Goal: Task Accomplishment & Management: Complete application form

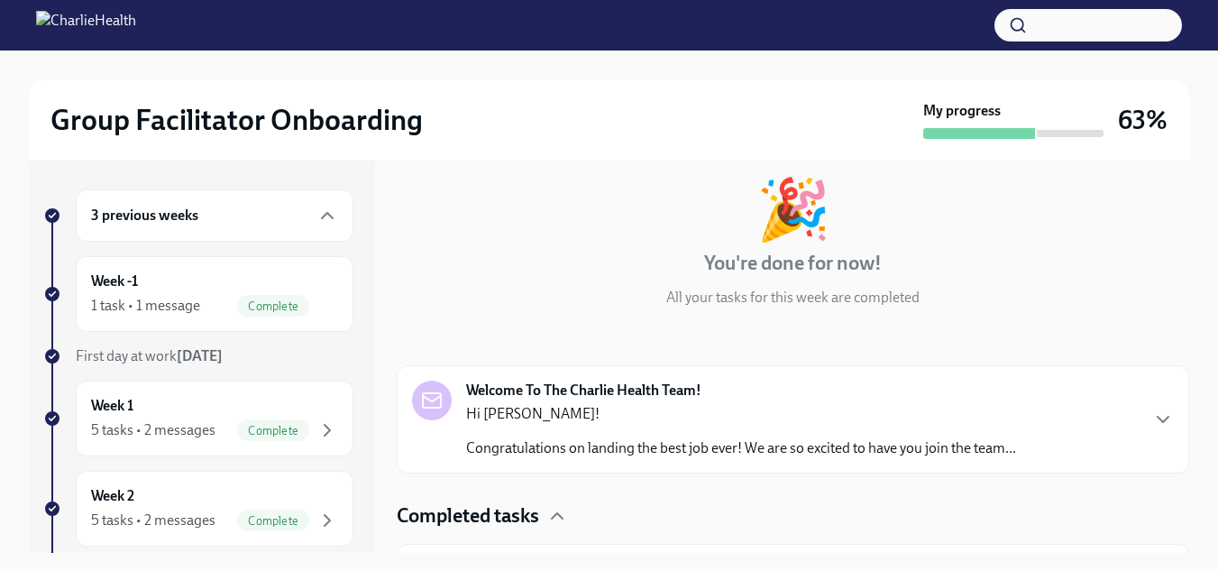
scroll to position [143, 0]
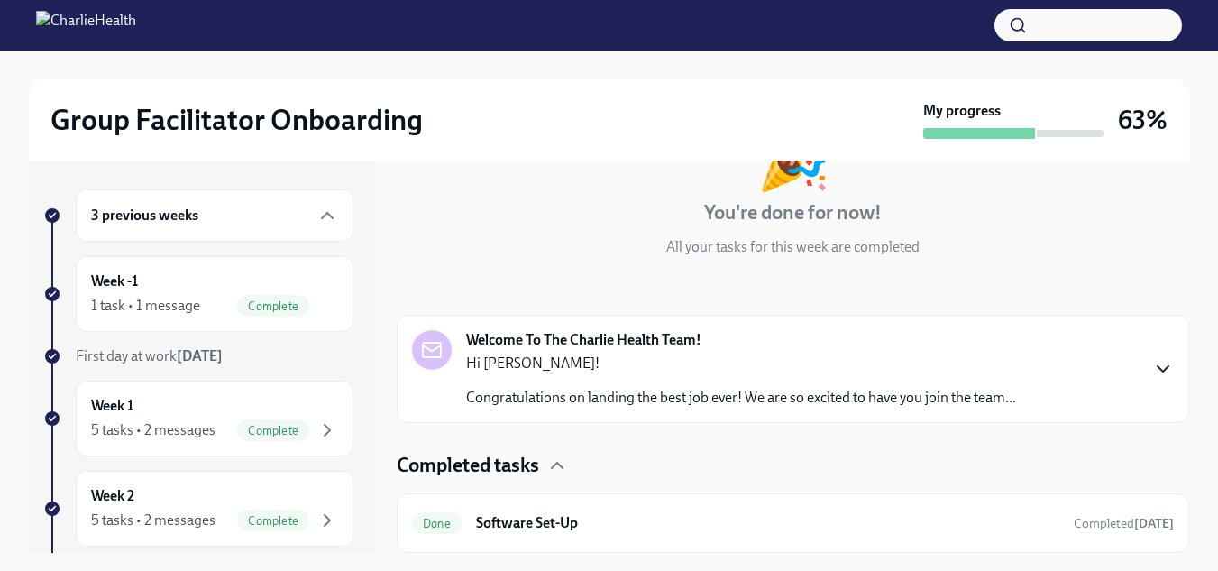
click at [1154, 372] on icon "button" at bounding box center [1164, 369] width 22 height 22
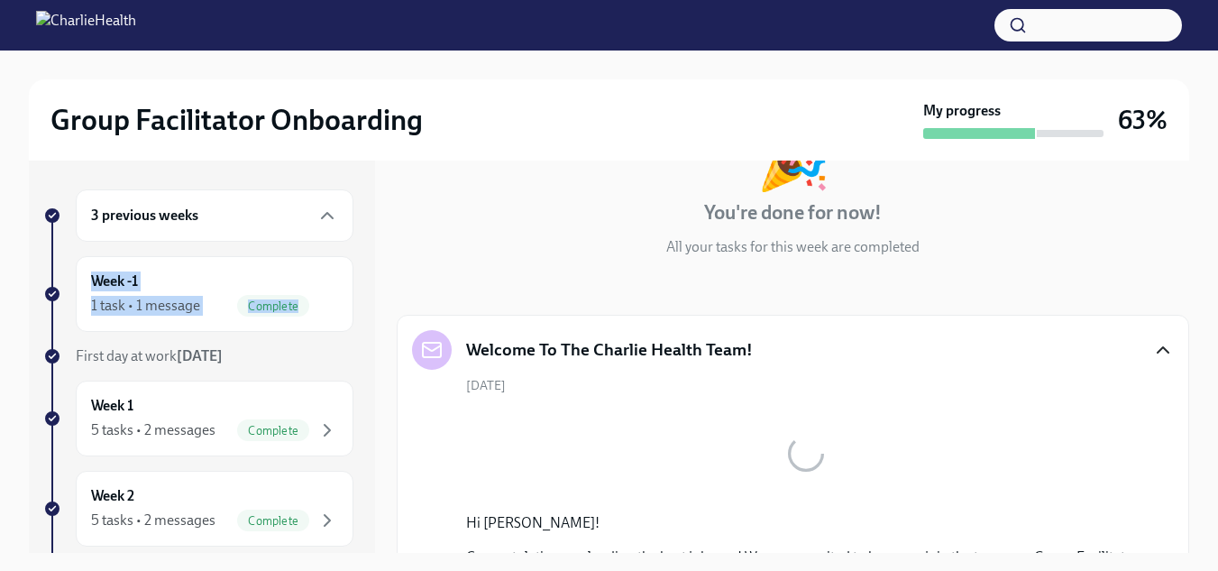
drag, startPoint x: 361, startPoint y: 246, endPoint x: 372, endPoint y: 334, distance: 88.3
click at [372, 334] on div "3 previous weeks Week -1 1 task • 1 message Complete First day at work [DATE] W…" at bounding box center [202, 357] width 346 height 392
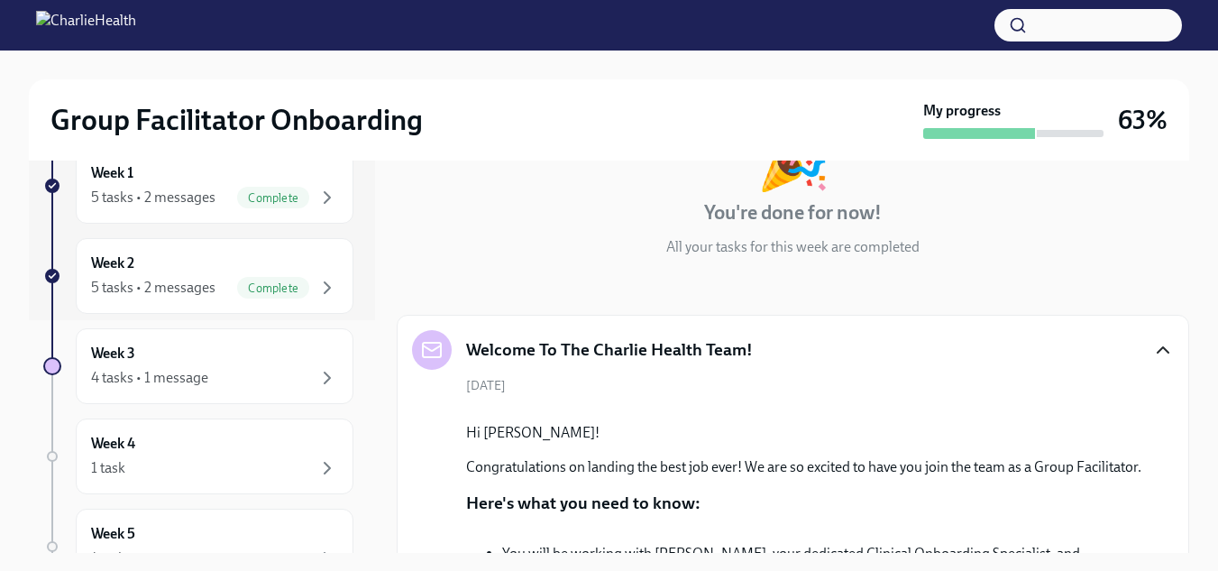
scroll to position [231, 0]
click at [257, 386] on div "4 tasks • 1 message" at bounding box center [214, 380] width 247 height 22
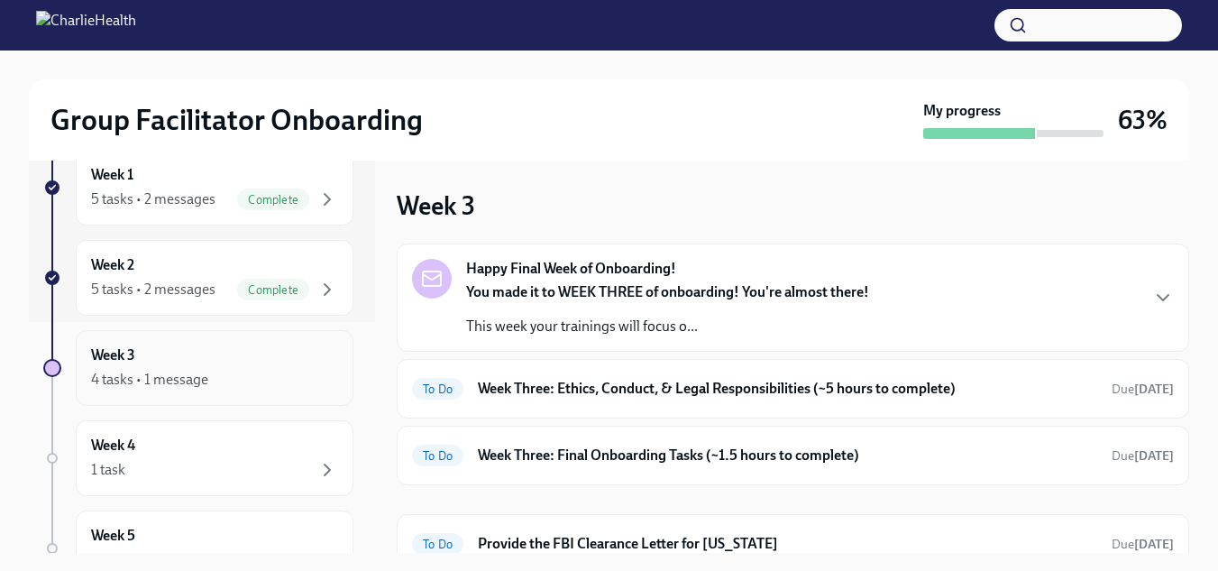
click at [257, 386] on div "4 tasks • 1 message" at bounding box center [214, 380] width 247 height 22
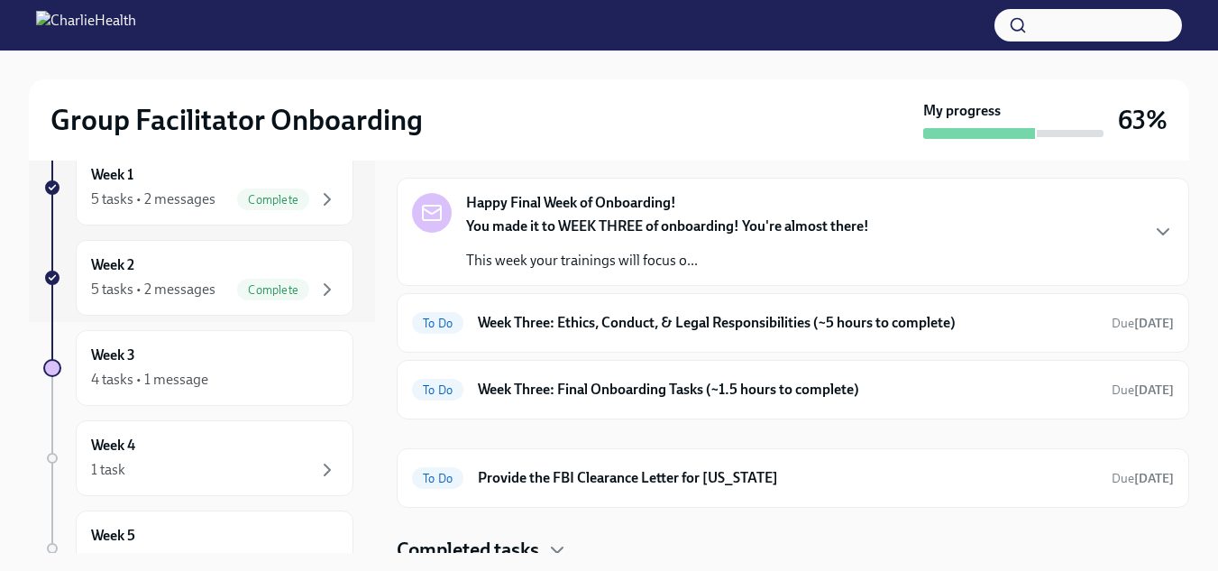
scroll to position [77, 0]
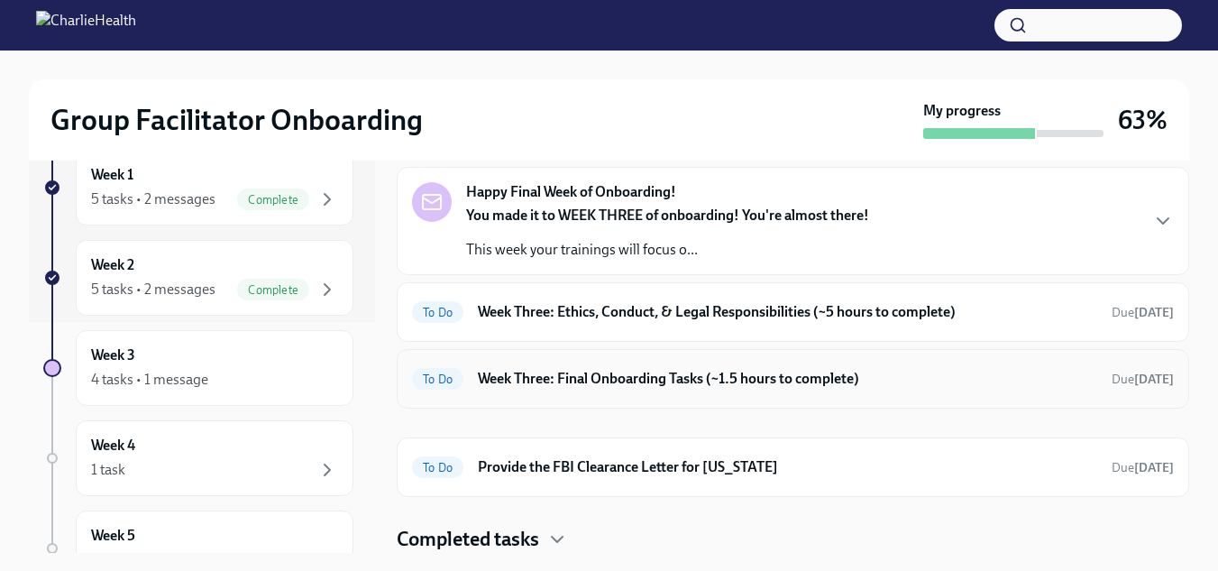
drag, startPoint x: 1169, startPoint y: 304, endPoint x: 1153, endPoint y: 367, distance: 65.0
click at [1153, 367] on div "Happy Final Week of Onboarding! You made it to WEEK THREE of onboarding! You're…" at bounding box center [793, 288] width 793 height 242
click at [644, 228] on div "You made it to WEEK THREE of onboarding! You're almost there! This week your tr…" at bounding box center [667, 233] width 403 height 54
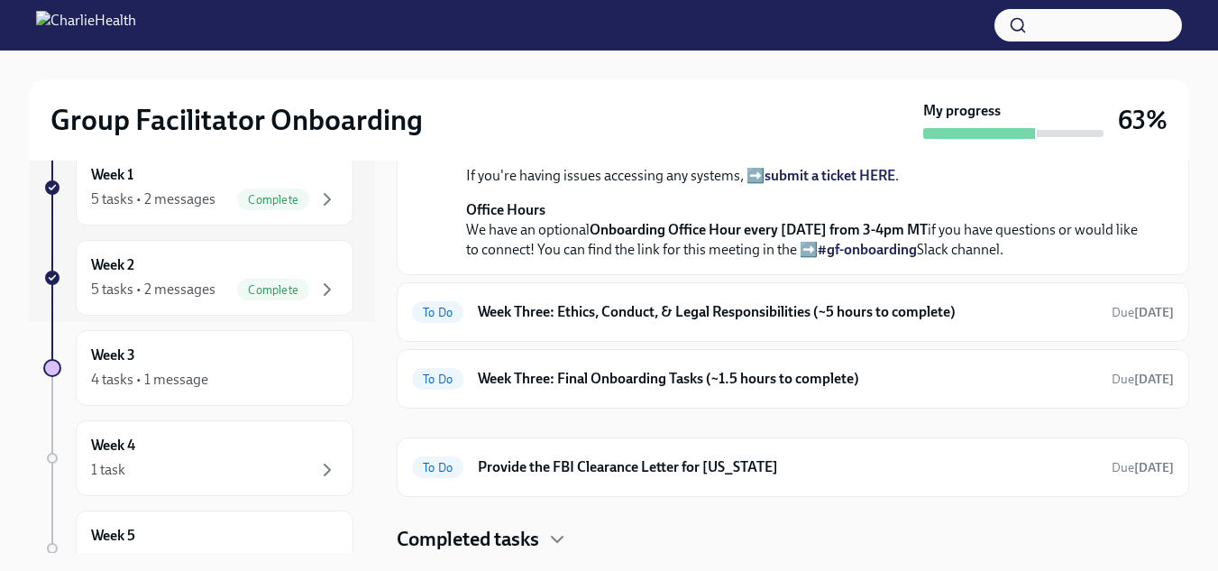
scroll to position [796, 0]
click at [1019, 302] on h6 "Week Three: Ethics, Conduct, & Legal Responsibilities (~5 hours to complete)" at bounding box center [788, 312] width 620 height 20
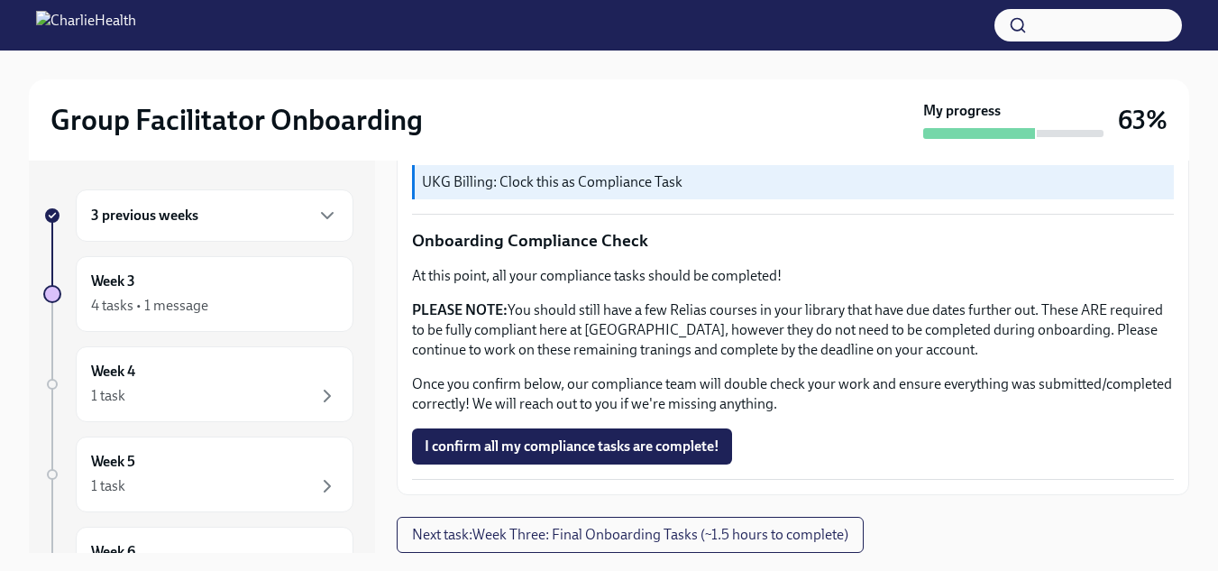
scroll to position [1171, 0]
click at [649, 444] on span "I confirm all my compliance tasks are complete!" at bounding box center [572, 446] width 295 height 18
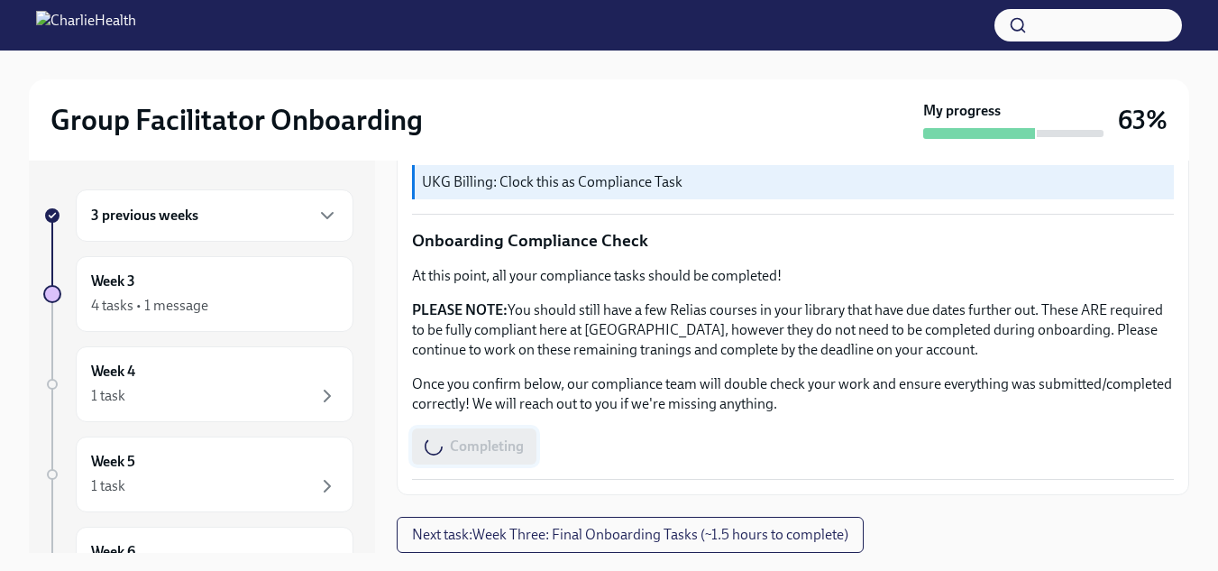
click at [649, 444] on div "Completing" at bounding box center [793, 446] width 762 height 36
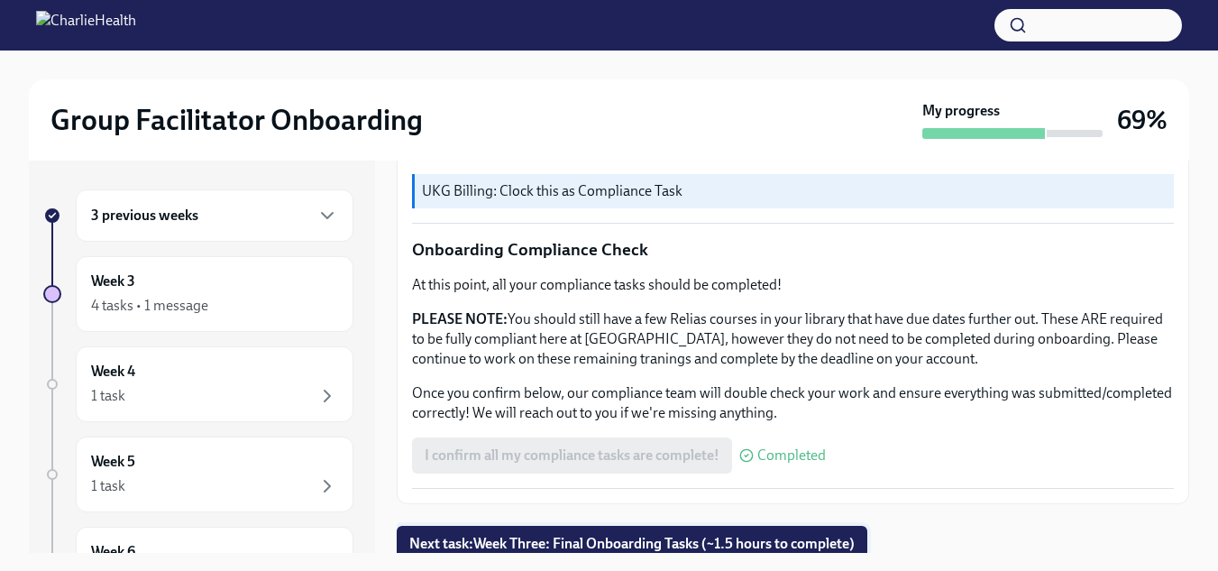
click at [778, 535] on span "Next task : Week Three: Final Onboarding Tasks (~1.5 hours to complete)" at bounding box center [632, 544] width 446 height 18
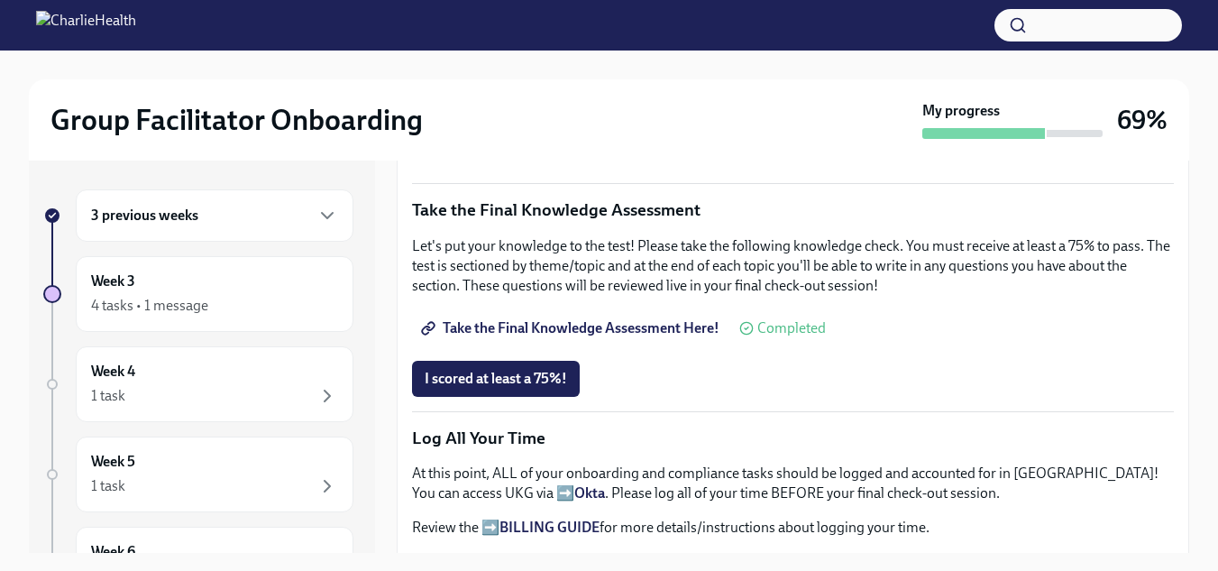
scroll to position [1034, 0]
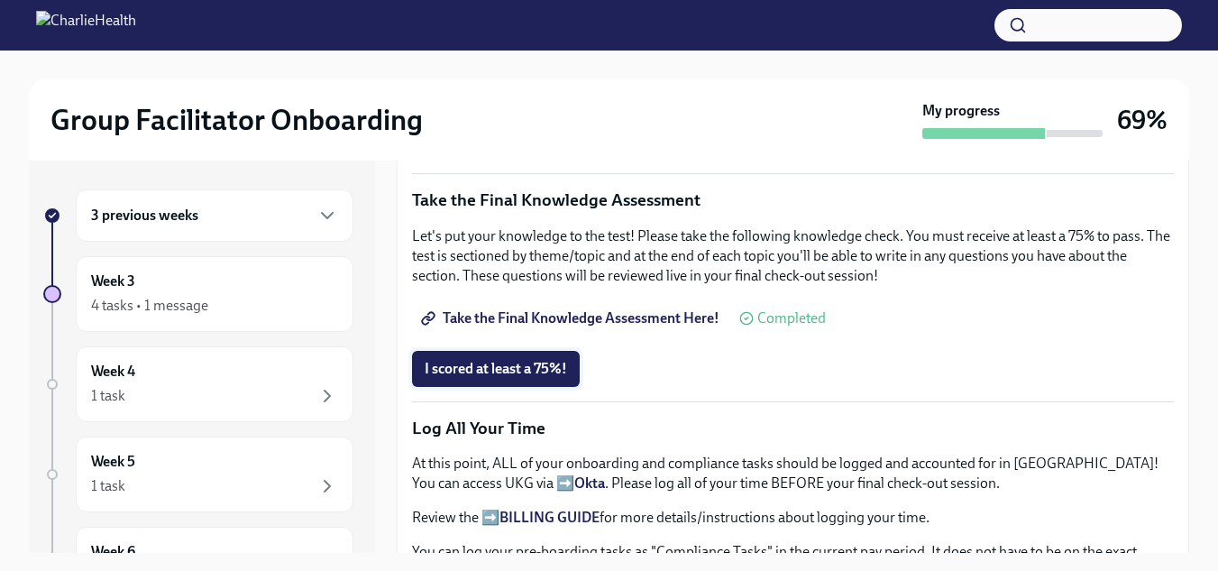
click at [492, 364] on span "I scored at least a 75%!" at bounding box center [496, 369] width 142 height 18
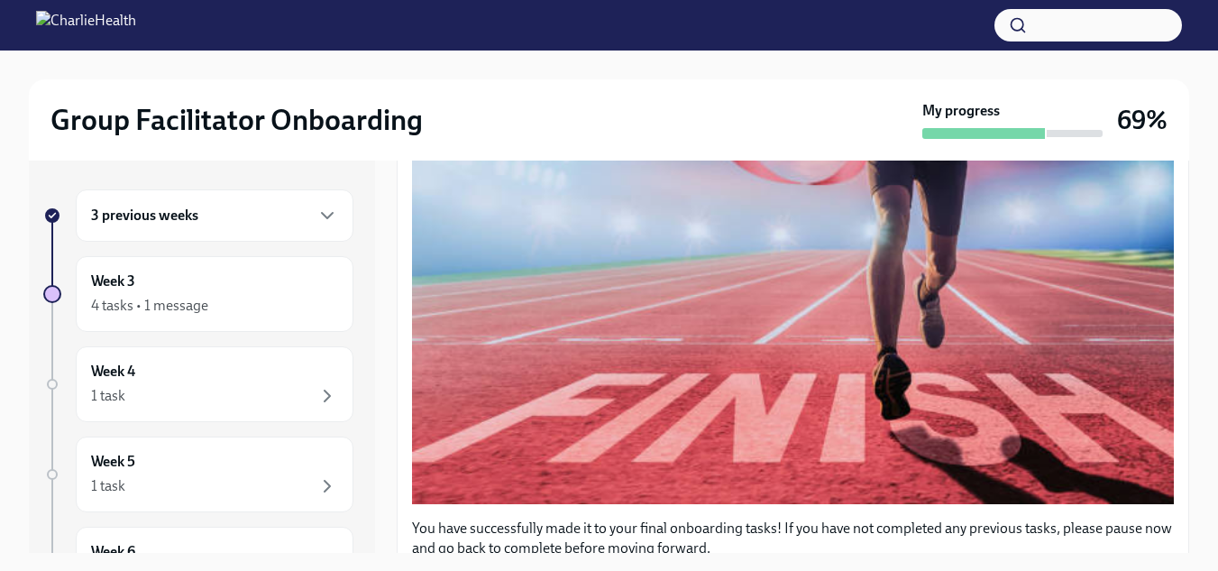
scroll to position [464, 0]
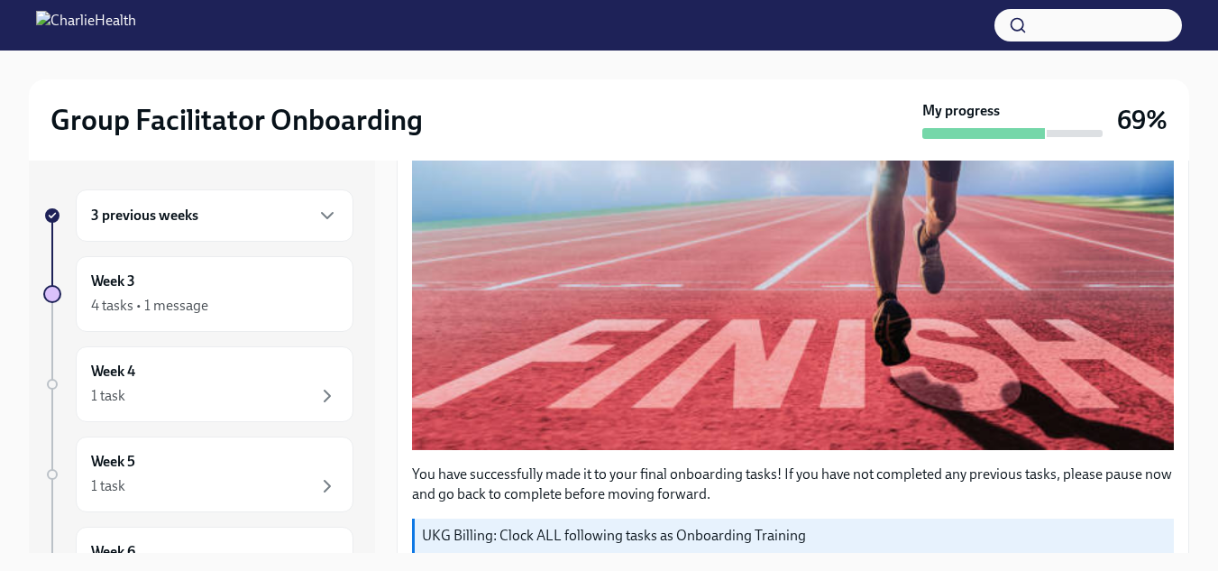
drag, startPoint x: 1160, startPoint y: 295, endPoint x: 1132, endPoint y: 395, distance: 103.9
click at [1132, 395] on button "Zoom image" at bounding box center [793, 195] width 762 height 508
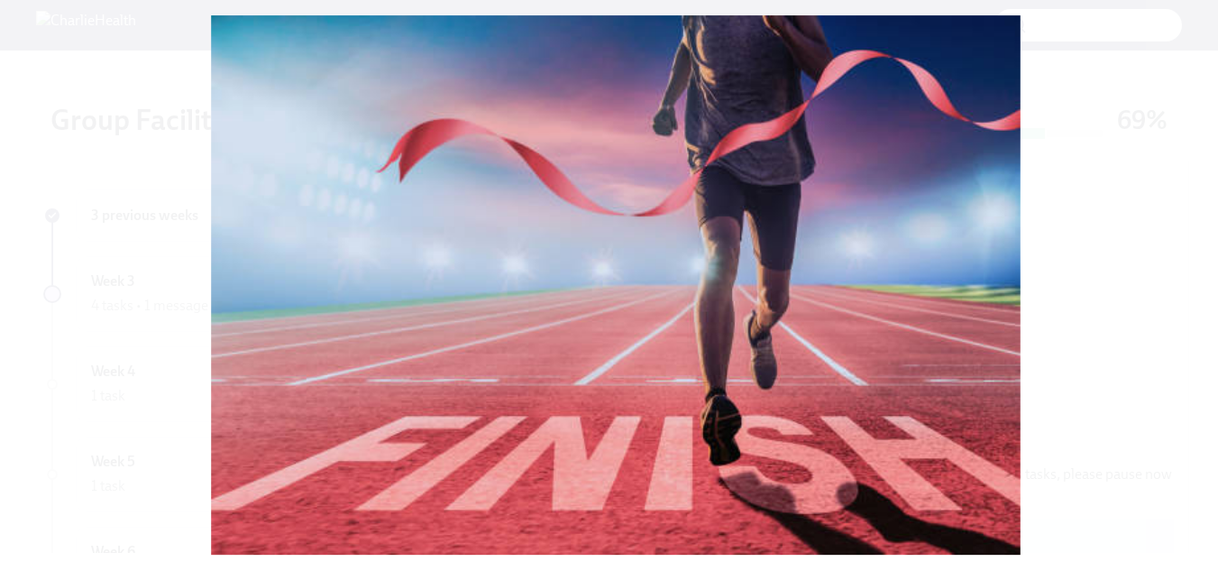
click at [959, 202] on button "Unzoom image" at bounding box center [609, 285] width 1218 height 571
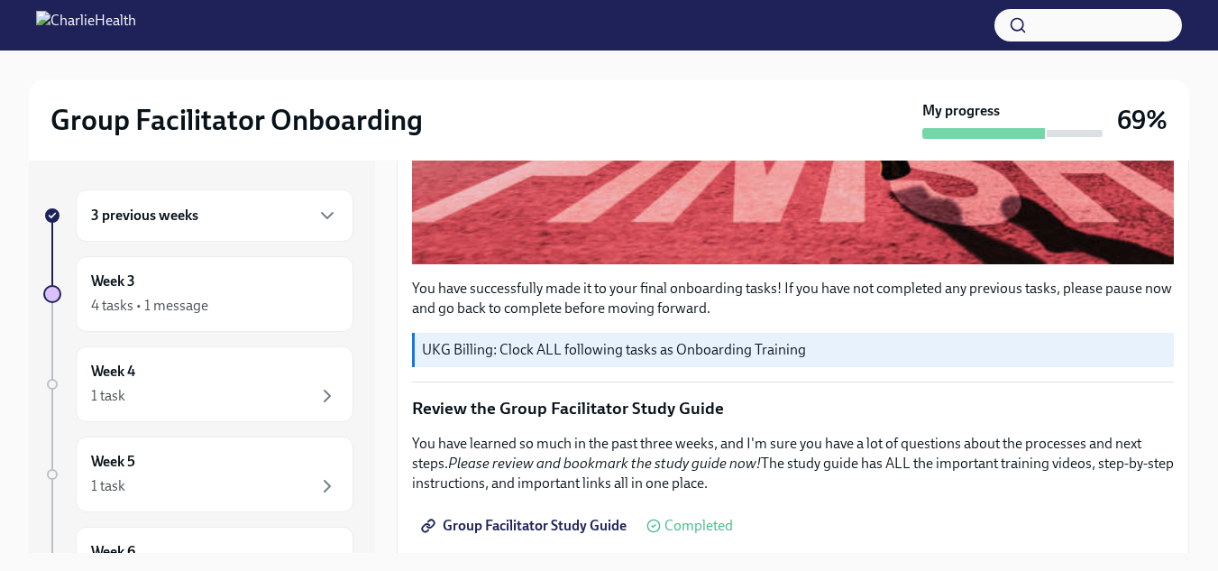
scroll to position [893, 0]
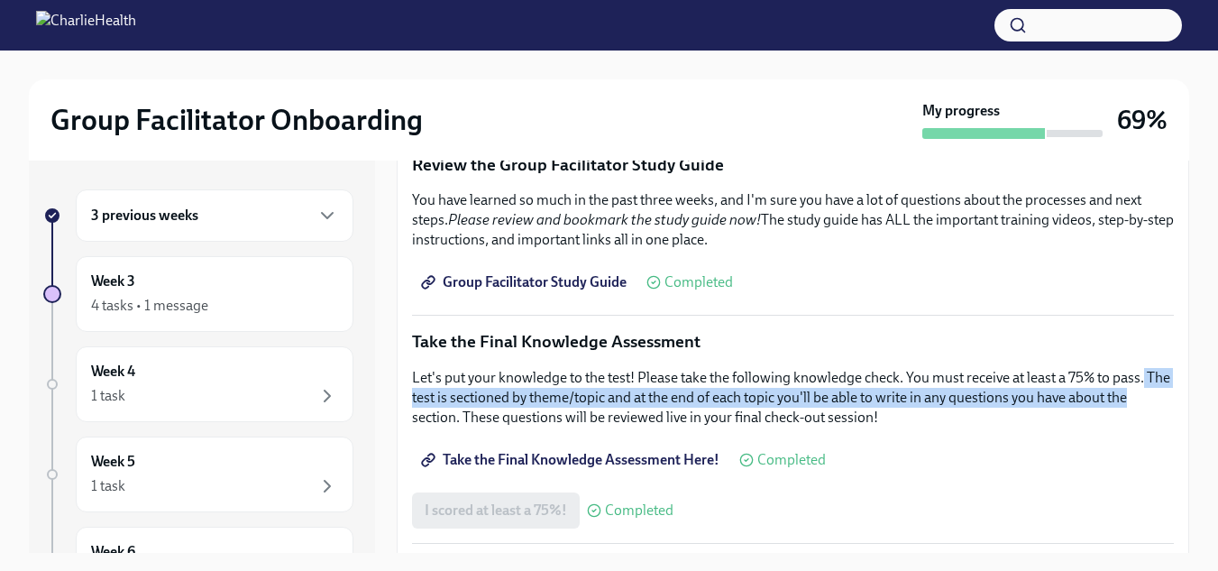
drag, startPoint x: 1169, startPoint y: 354, endPoint x: 1168, endPoint y: 386, distance: 31.6
click at [1168, 386] on div "You have successfully made it to your final onboarding tasks! If you have not c…" at bounding box center [793, 332] width 793 height 1671
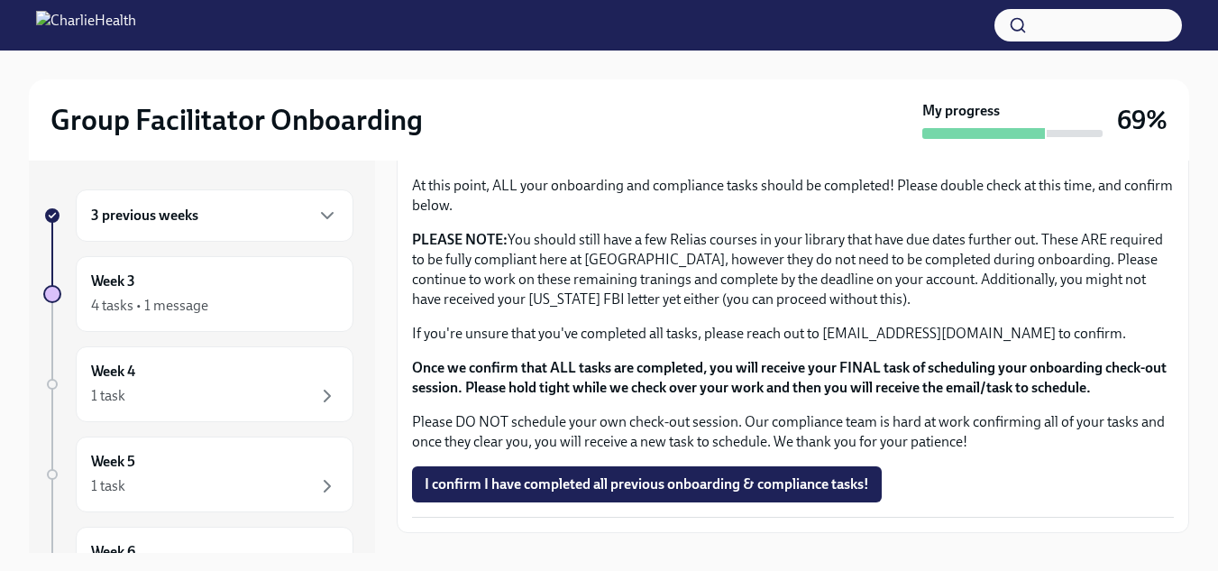
scroll to position [1557, 0]
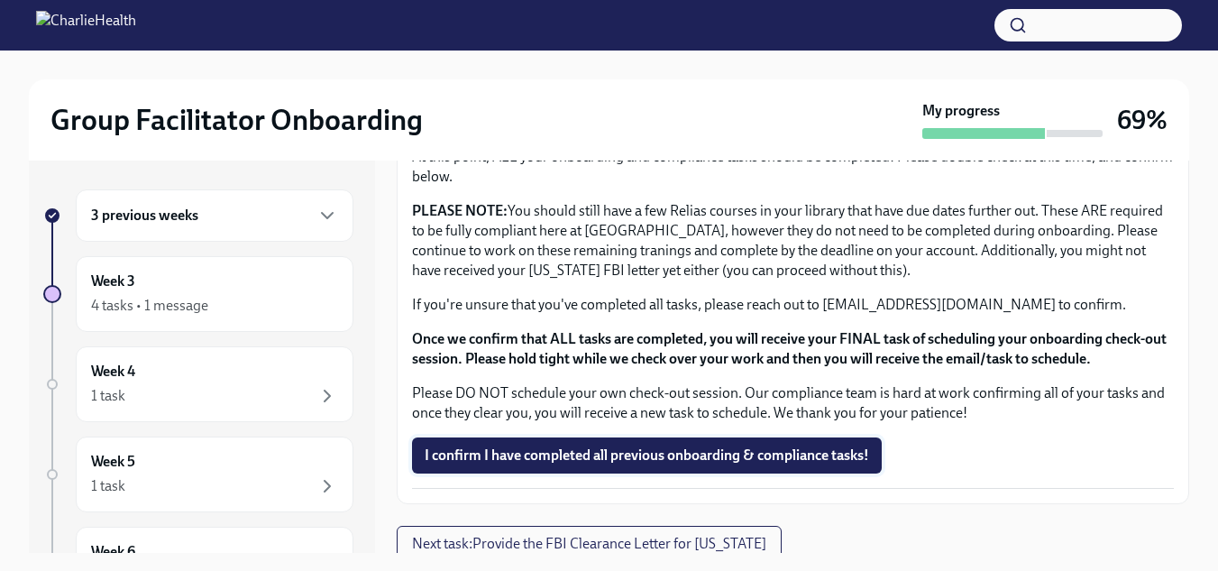
click at [826, 461] on button "I confirm I have completed all previous onboarding & compliance tasks!" at bounding box center [647, 455] width 470 height 36
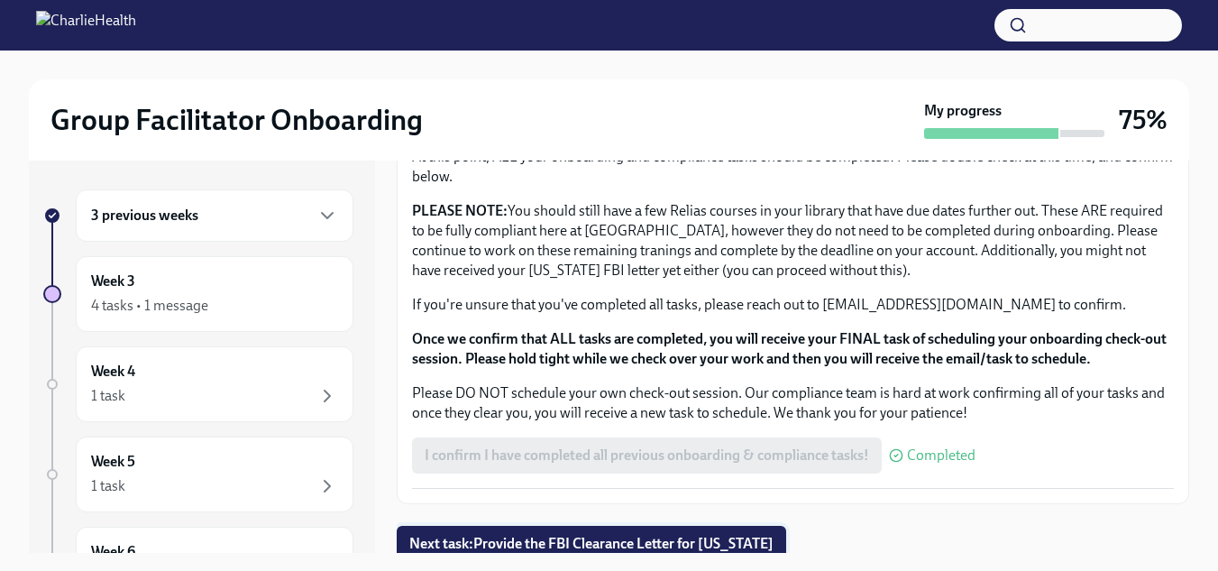
click at [724, 535] on span "Next task : Provide the FBI Clearance Letter for [US_STATE]" at bounding box center [591, 544] width 364 height 18
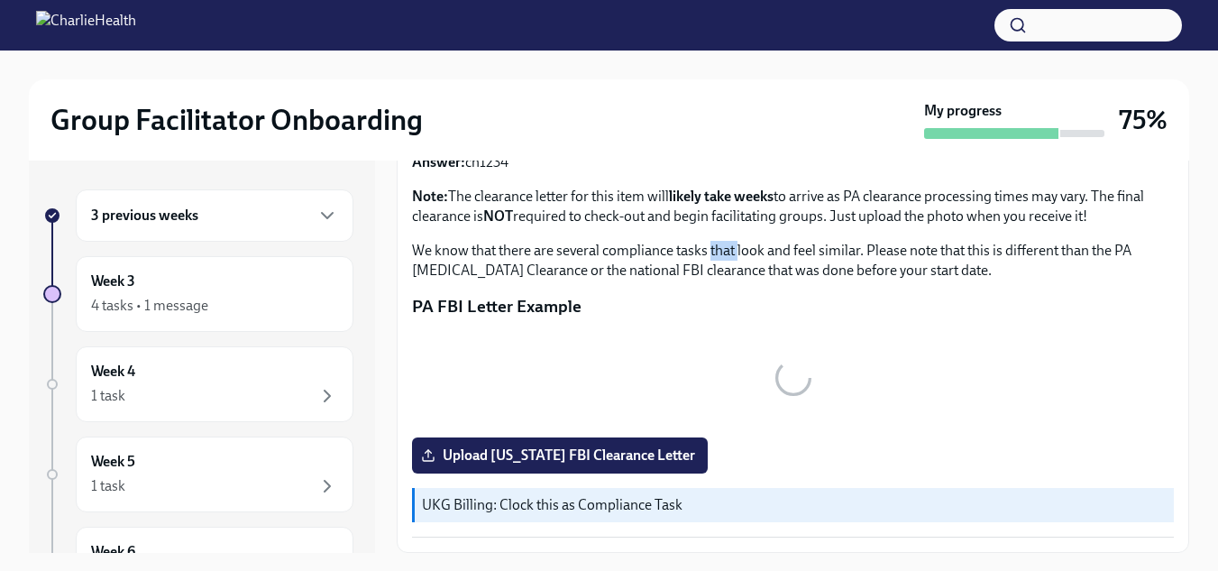
click at [724, 280] on p "We know that there are several compliance tasks that look and feel similar. Ple…" at bounding box center [793, 261] width 762 height 40
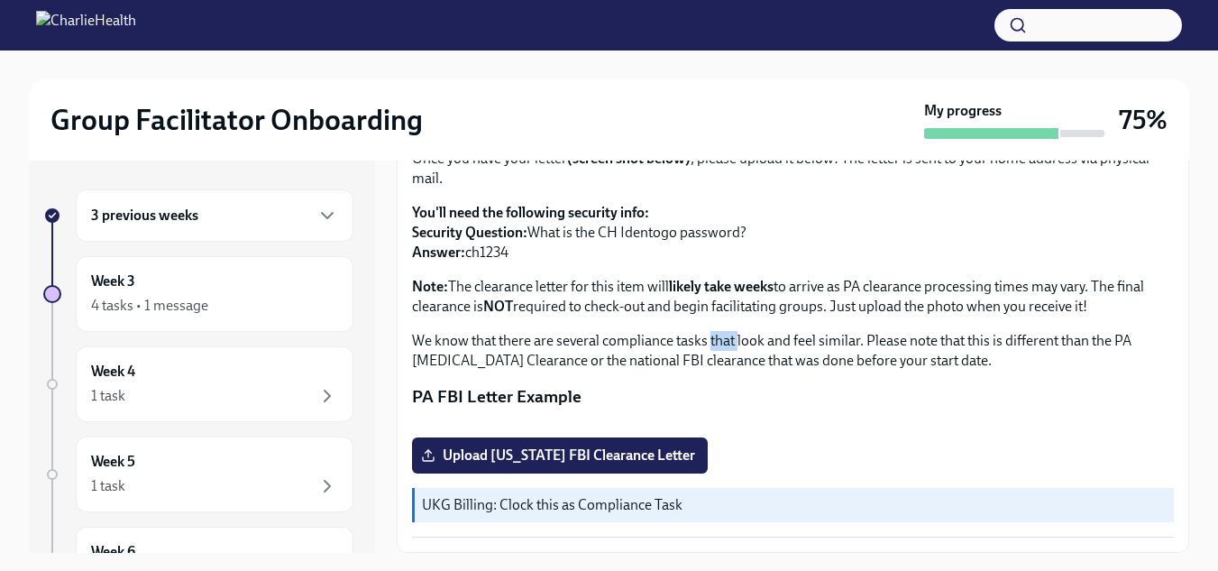
scroll to position [436, 0]
drag, startPoint x: 366, startPoint y: 312, endPoint x: 361, endPoint y: 115, distance: 197.6
click at [361, 115] on h2 "Group Facilitator Onboarding" at bounding box center [237, 120] width 372 height 36
